Goal: Transaction & Acquisition: Purchase product/service

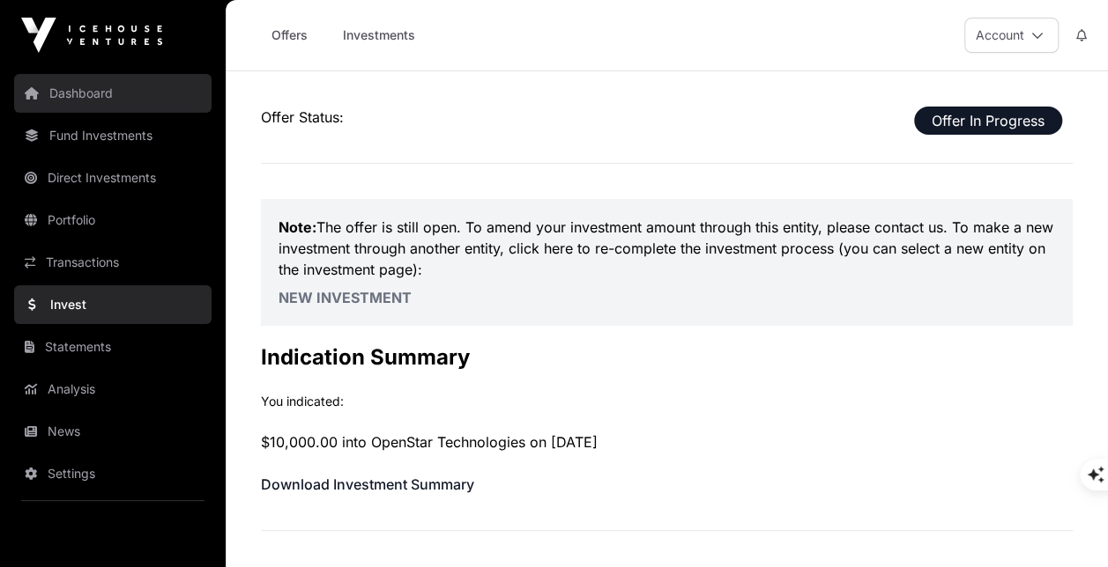
click at [90, 88] on link "Dashboard" at bounding box center [112, 93] width 197 height 39
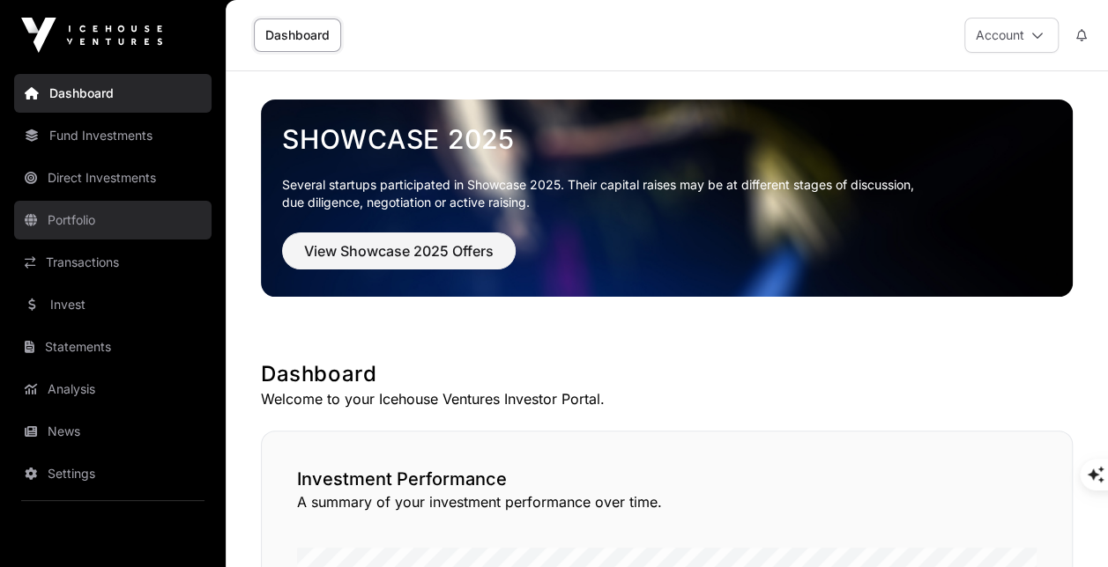
click at [104, 226] on link "Portfolio" at bounding box center [112, 220] width 197 height 39
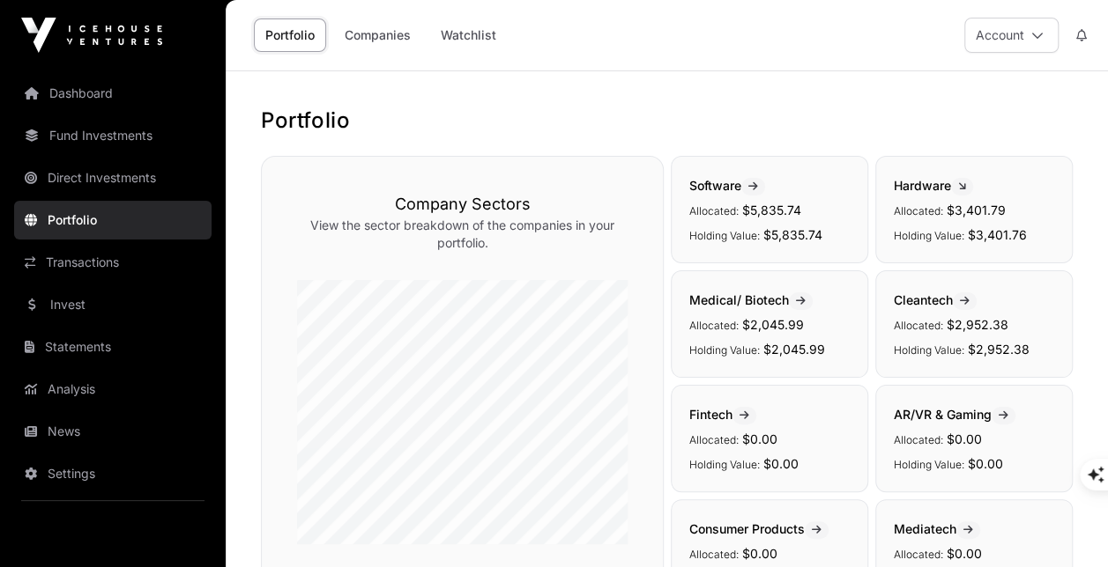
click at [668, 251] on div "Company Sectors View the sector breakdown of the companies in your portfolio. S…" at bounding box center [667, 439] width 812 height 566
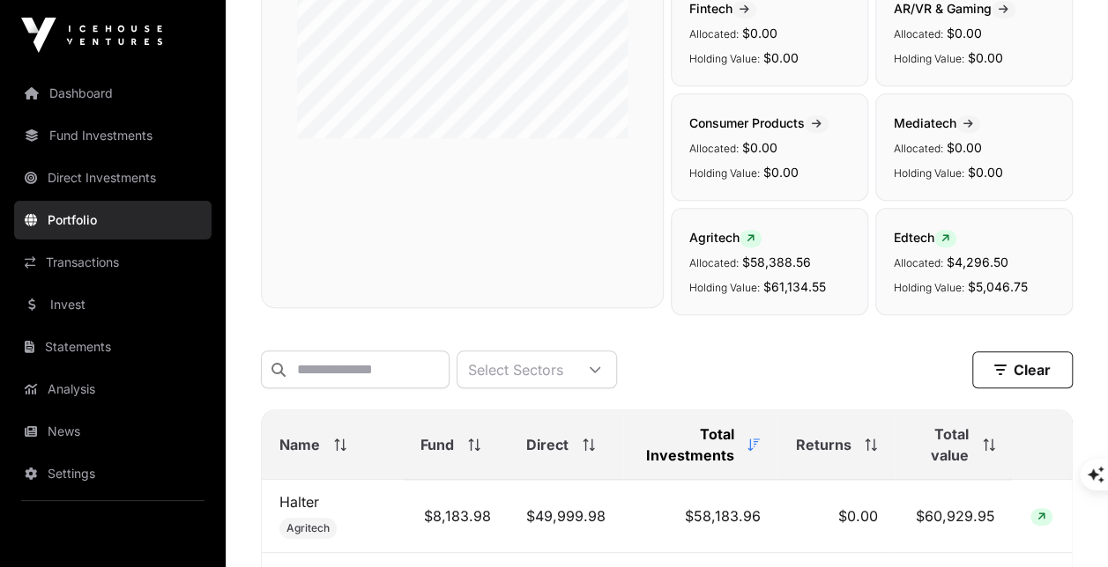
scroll to position [535, 0]
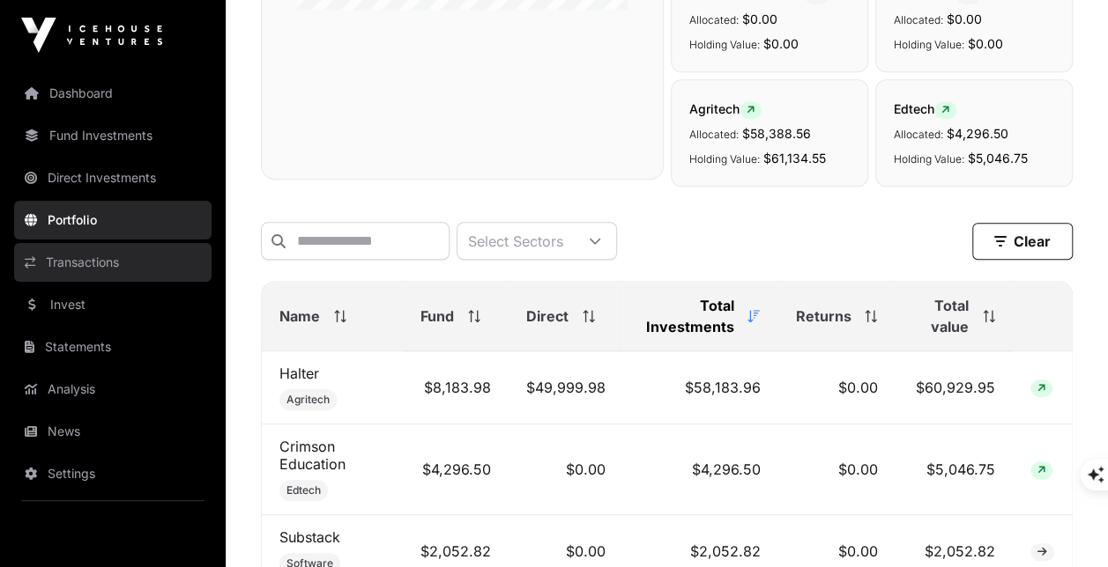
click at [85, 263] on link "Transactions" at bounding box center [112, 262] width 197 height 39
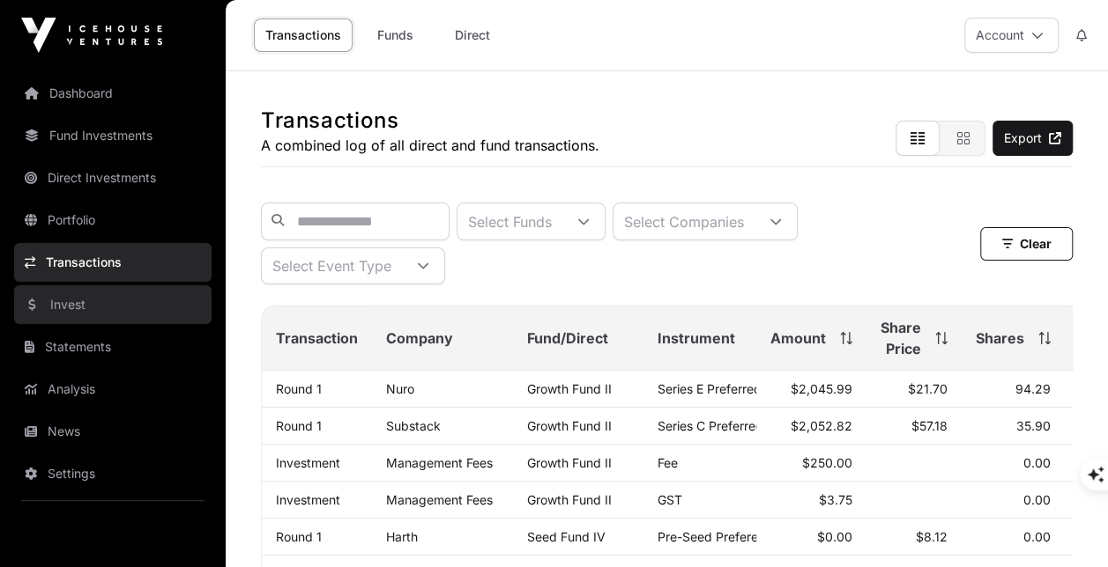
click at [78, 314] on link "Invest" at bounding box center [112, 305] width 197 height 39
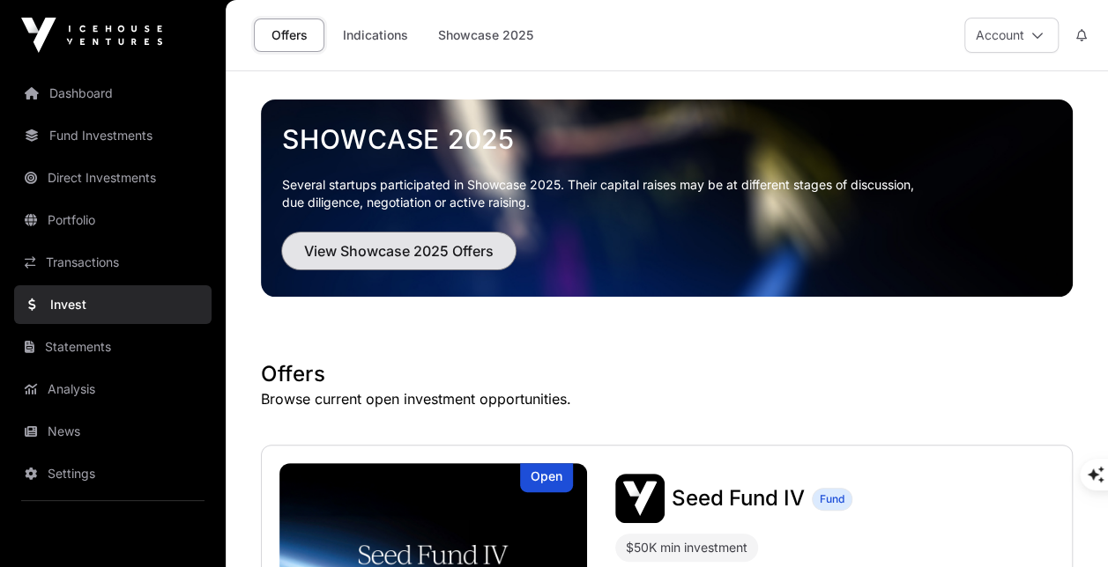
click at [440, 251] on span "View Showcase 2025 Offers" at bounding box center [398, 251] width 189 height 21
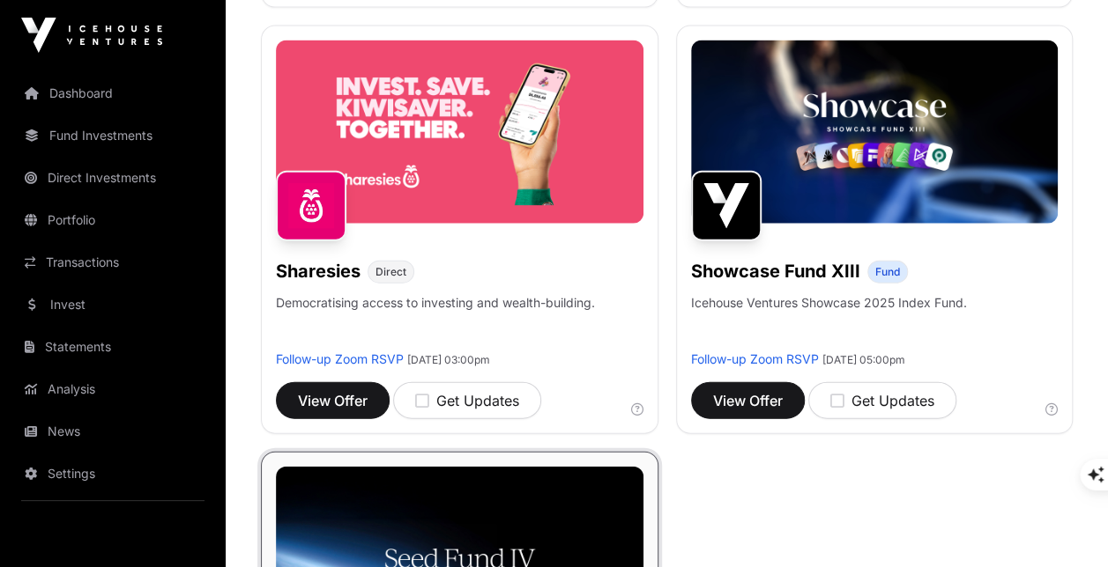
scroll to position [1977, 0]
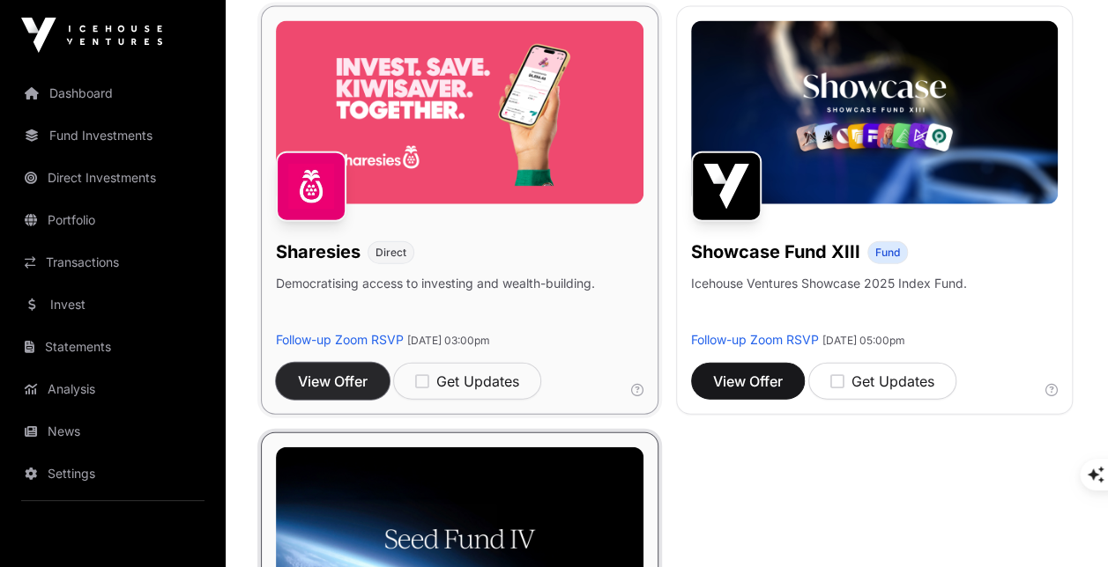
click at [341, 388] on span "View Offer" at bounding box center [333, 381] width 70 height 21
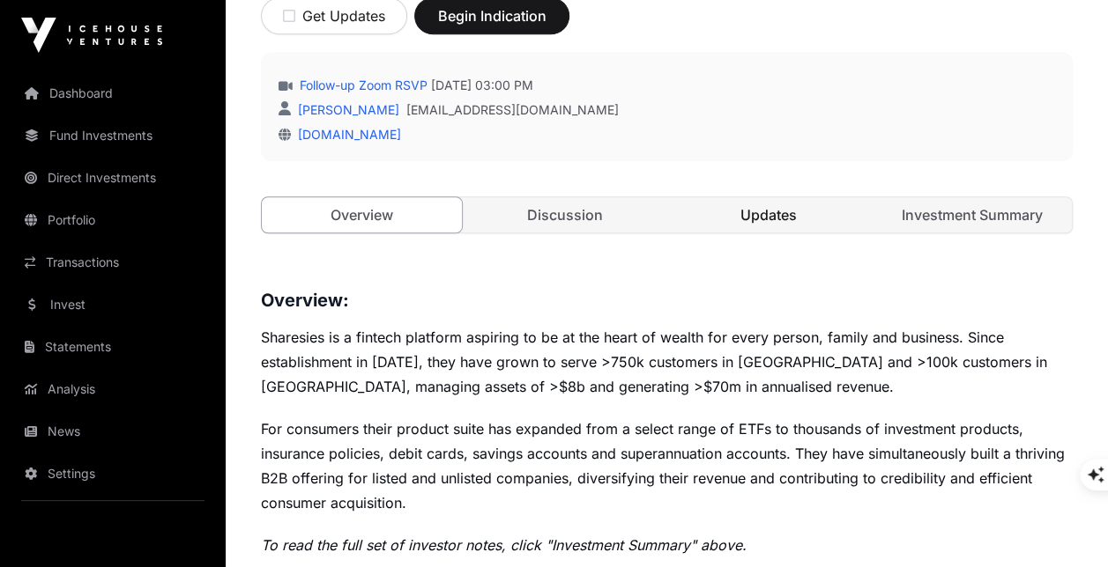
scroll to position [656, 0]
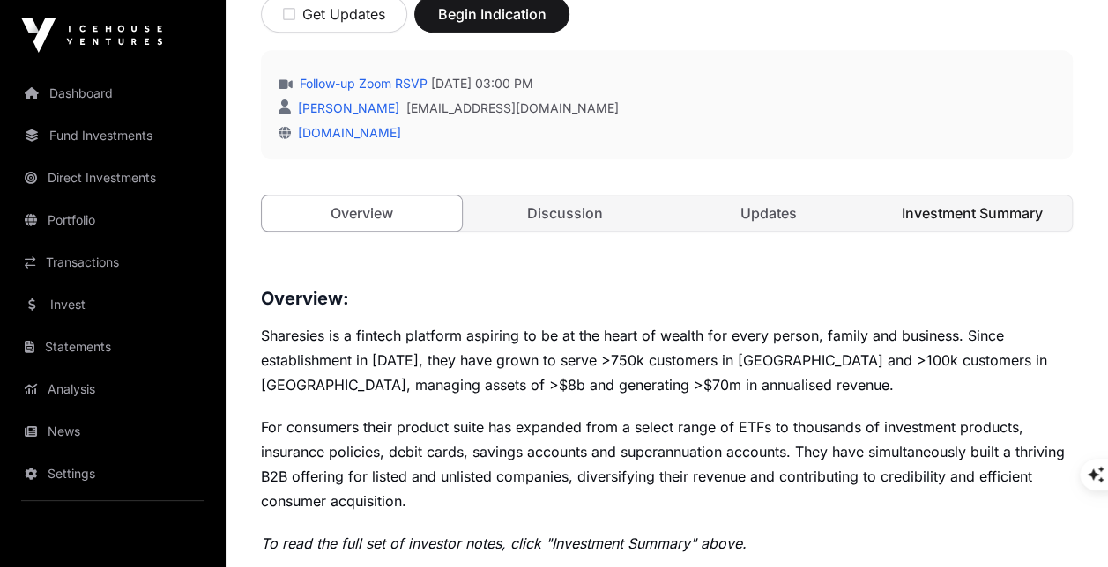
click at [909, 196] on link "Investment Summary" at bounding box center [972, 213] width 200 height 35
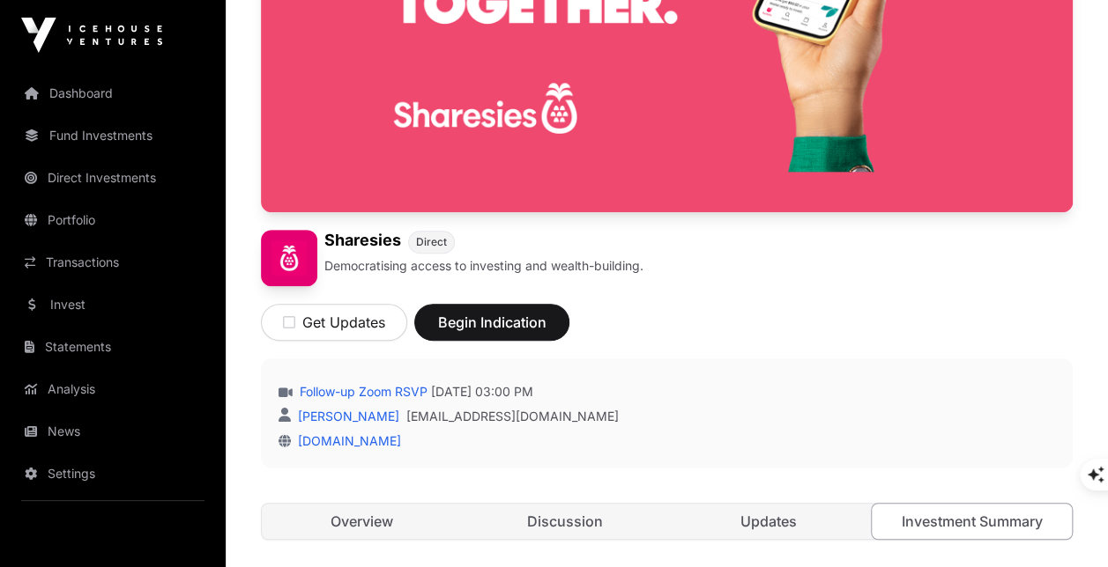
scroll to position [347, 0]
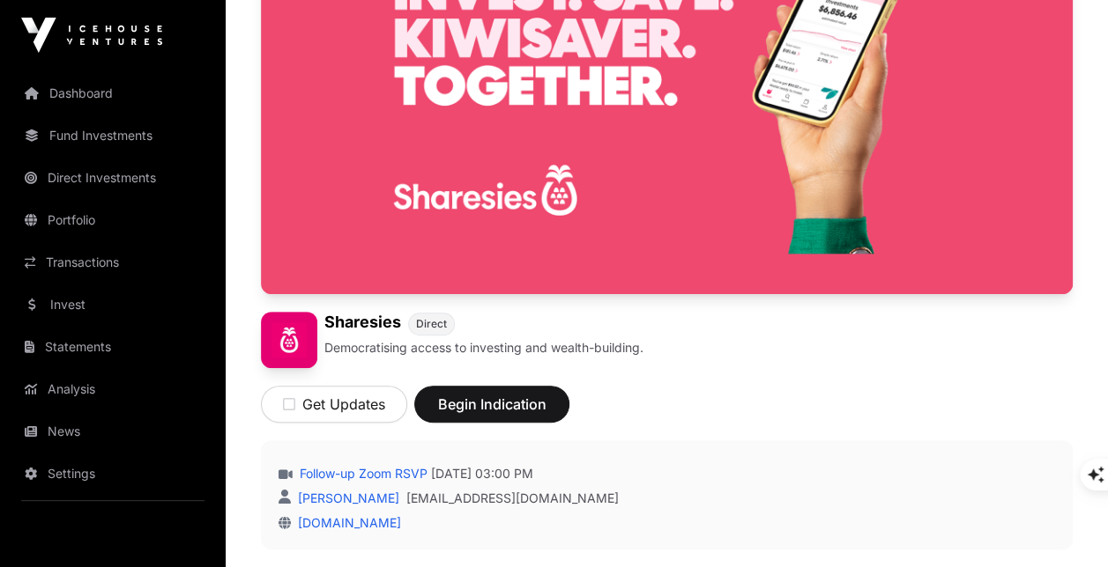
scroll to position [263, 0]
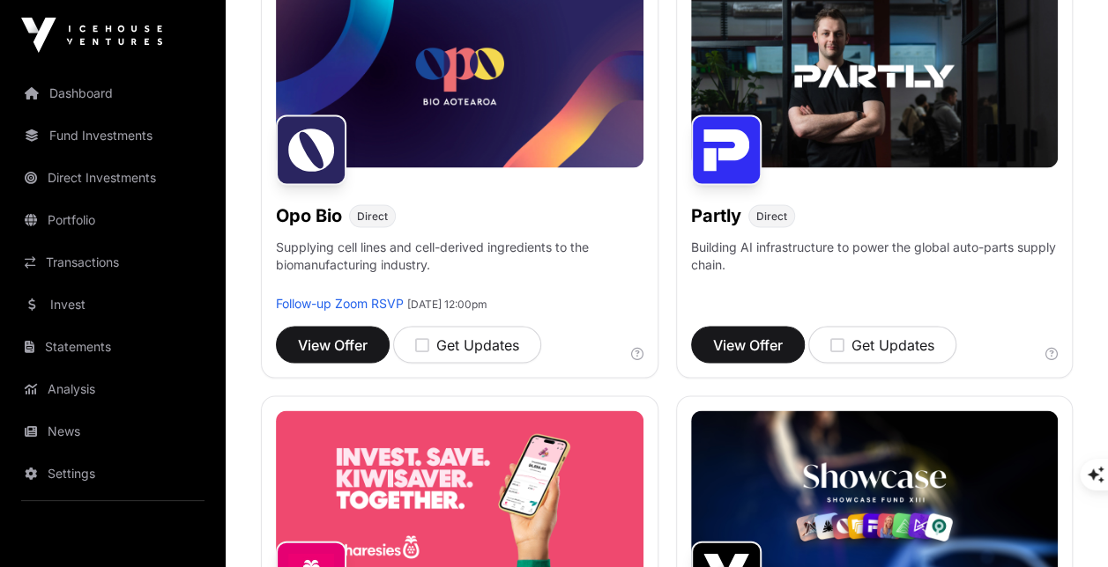
scroll to position [1586, 0]
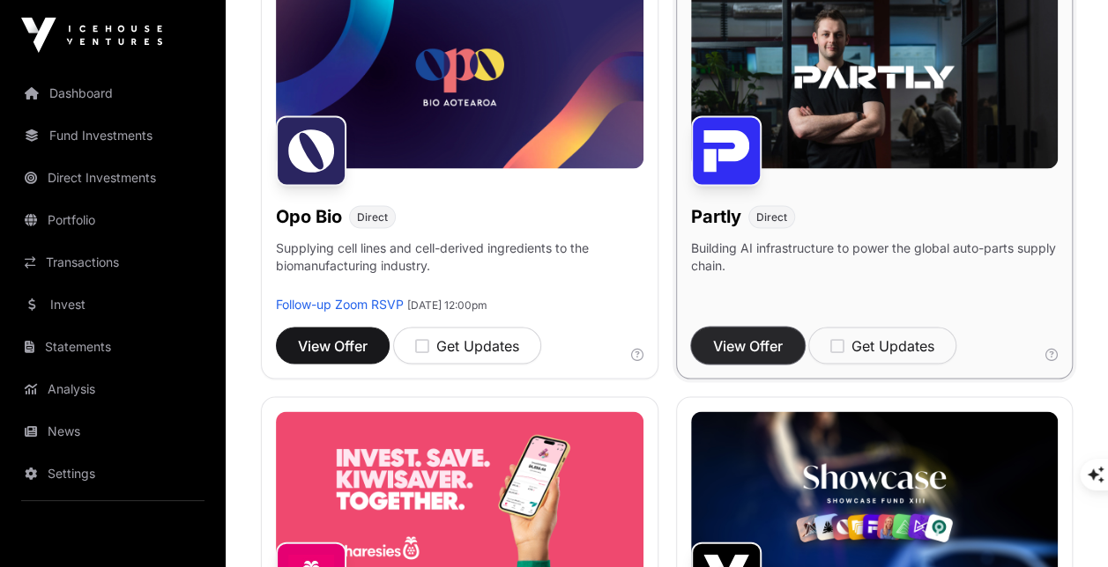
click at [765, 356] on span "View Offer" at bounding box center [748, 345] width 70 height 21
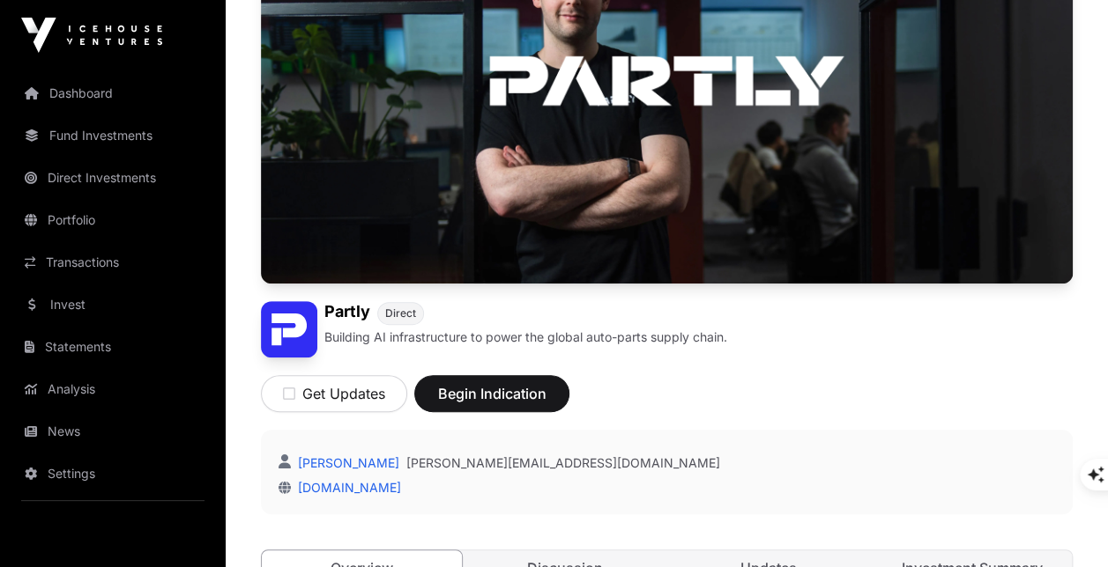
scroll to position [286, 0]
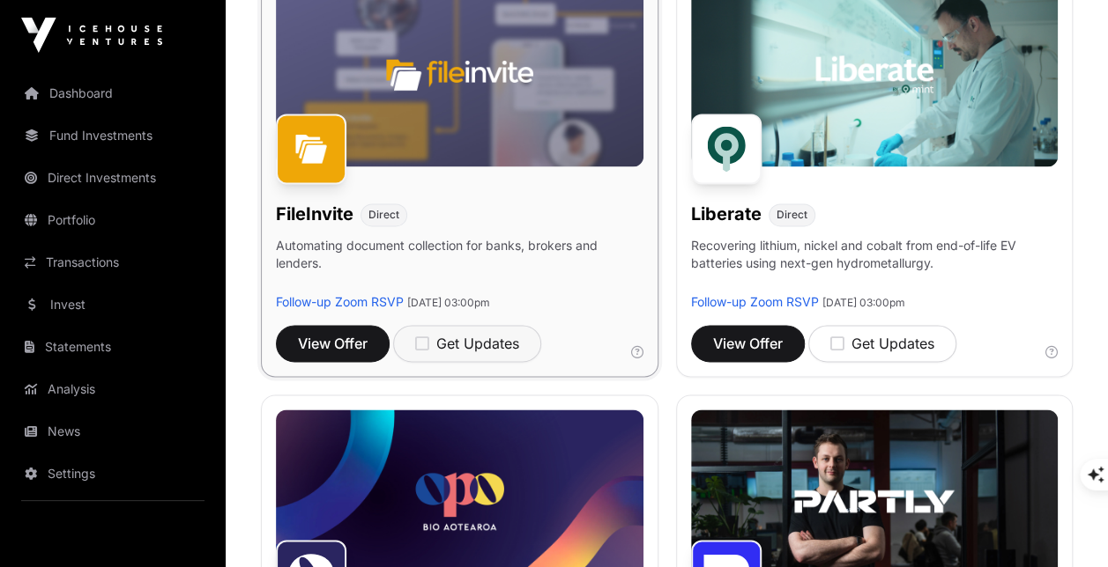
scroll to position [1160, 0]
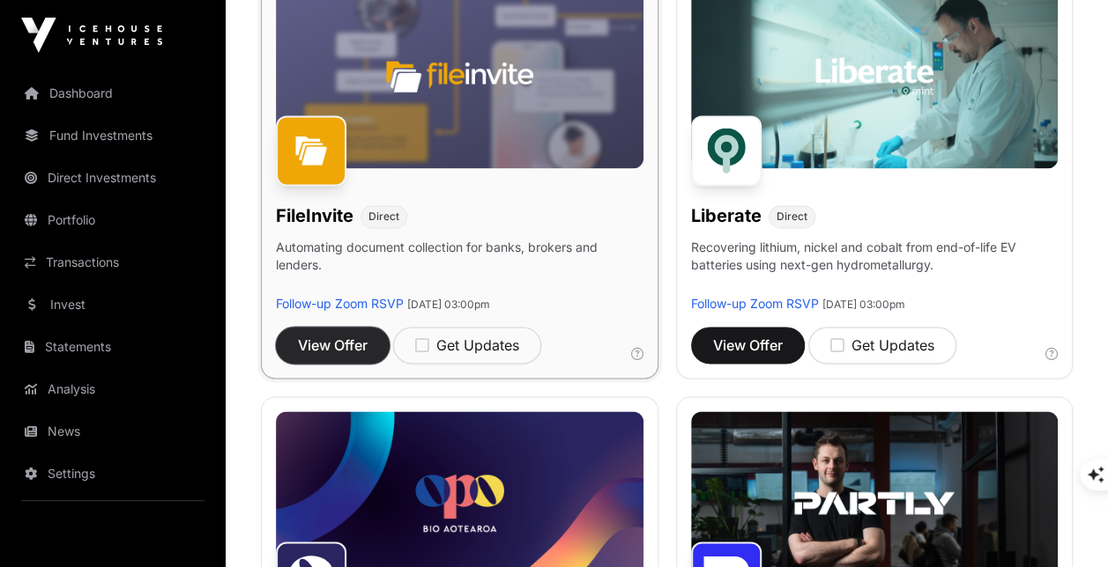
click at [335, 356] on span "View Offer" at bounding box center [333, 345] width 70 height 21
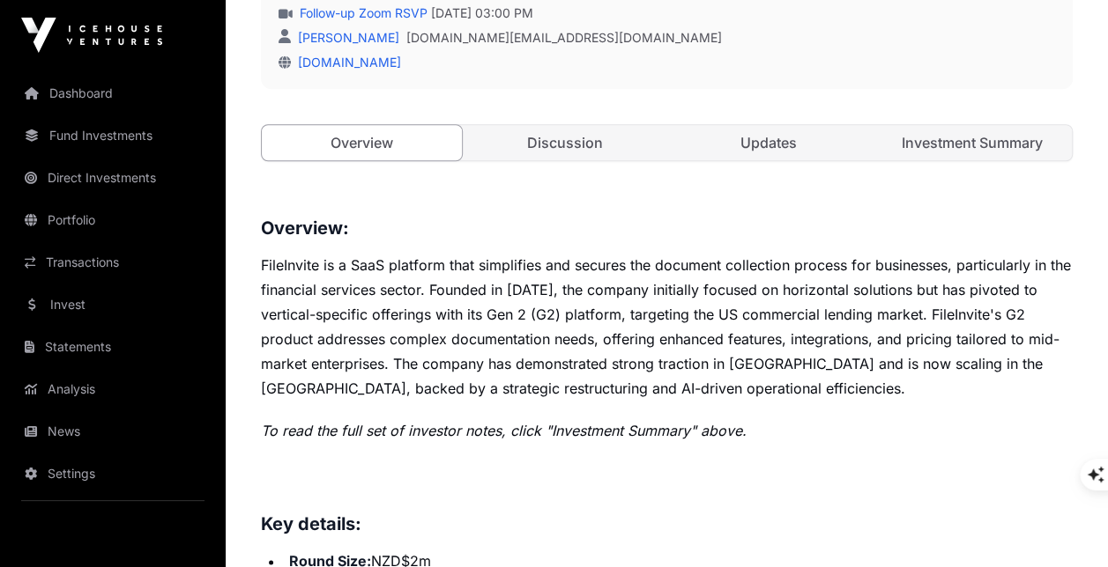
scroll to position [713, 0]
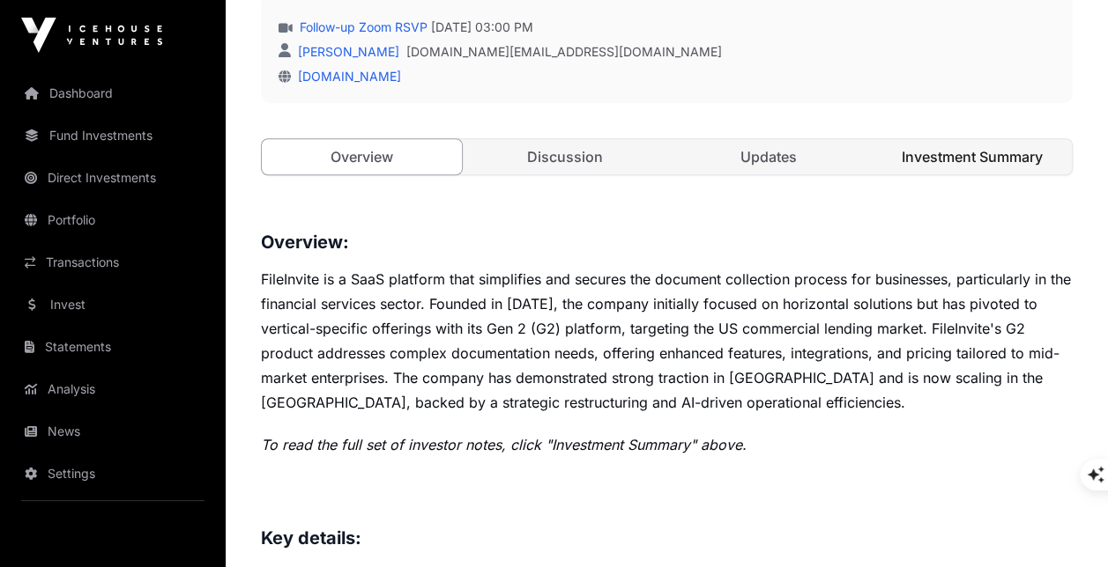
click at [951, 139] on link "Investment Summary" at bounding box center [972, 156] width 200 height 35
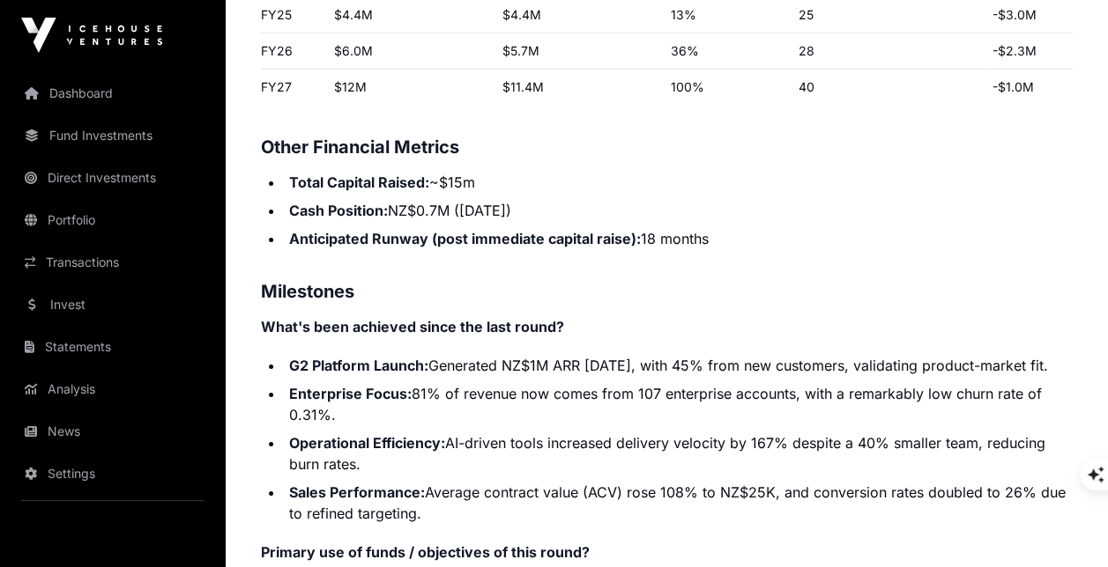
scroll to position [2982, 0]
